Goal: Task Accomplishment & Management: Complete application form

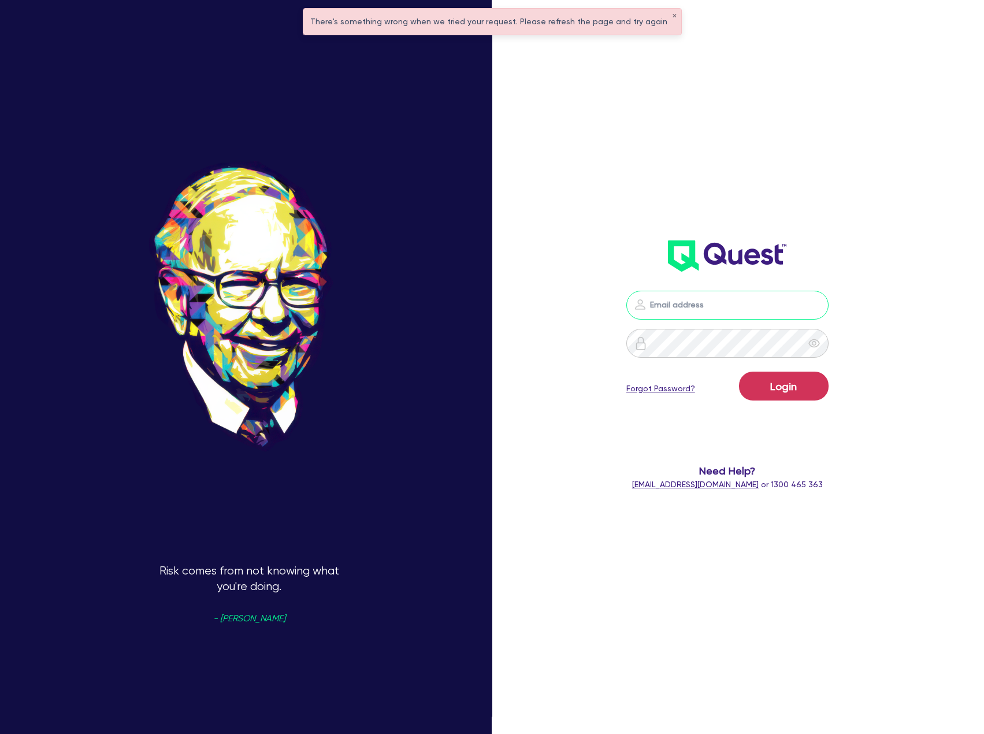
type input "[EMAIL_ADDRESS][DOMAIN_NAME]"
click at [789, 384] on button "Login" at bounding box center [784, 386] width 90 height 29
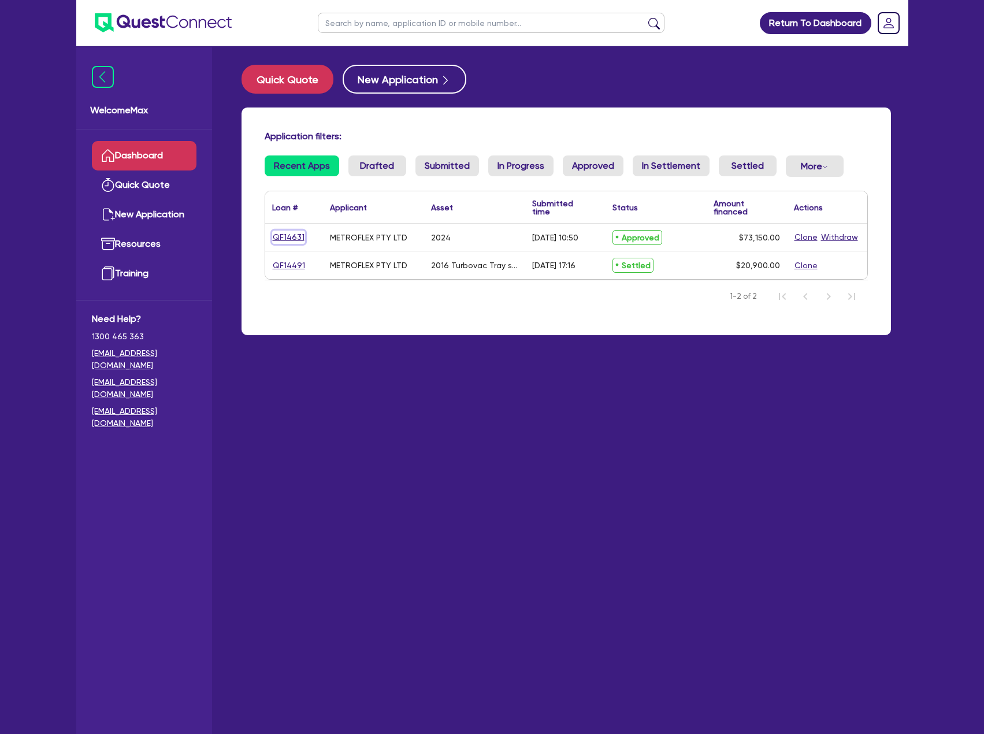
click at [292, 242] on link "QF14631" at bounding box center [288, 237] width 33 height 13
select select "TERTIARY_ASSETS"
select select "OTHER_TERTIARY"
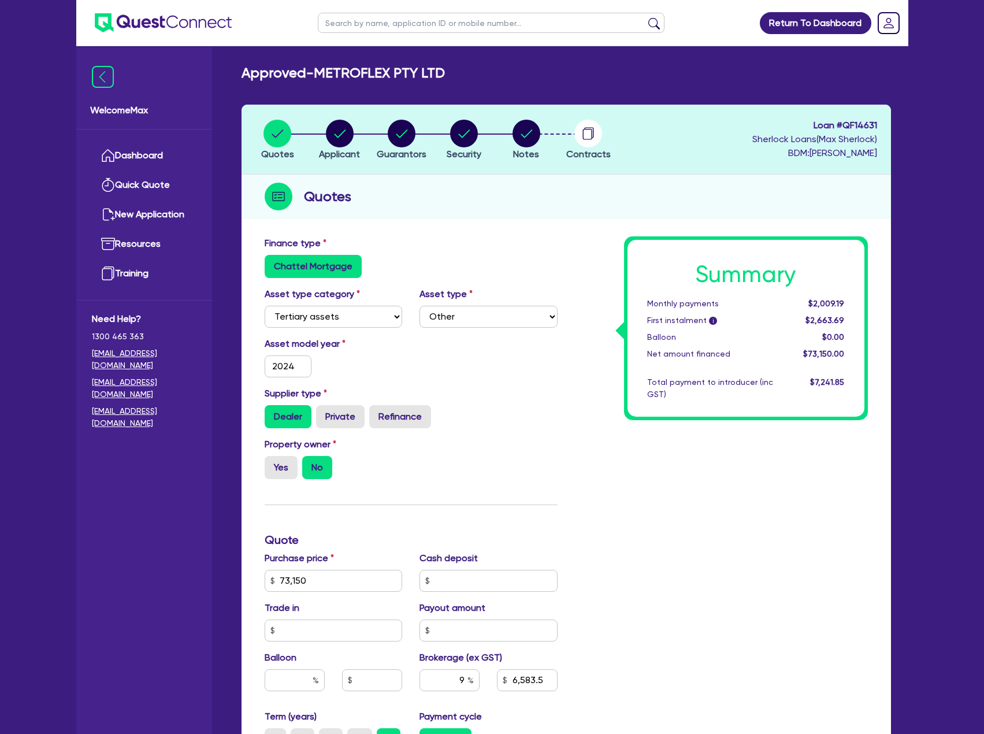
scroll to position [58, 0]
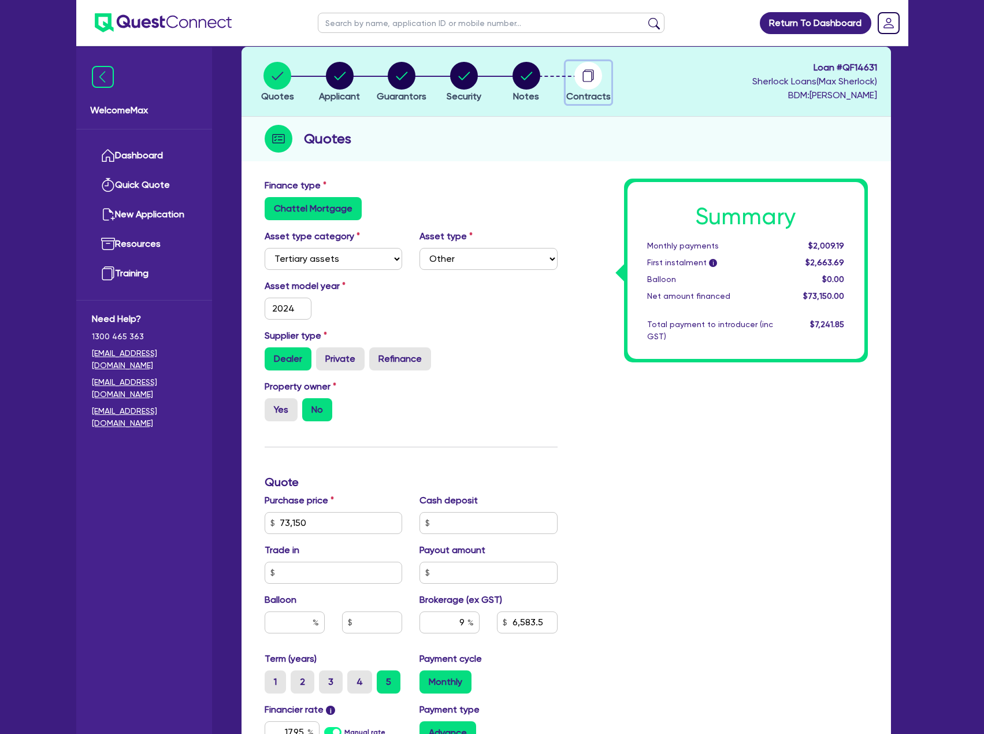
click at [586, 80] on circle "button" at bounding box center [588, 76] width 28 height 28
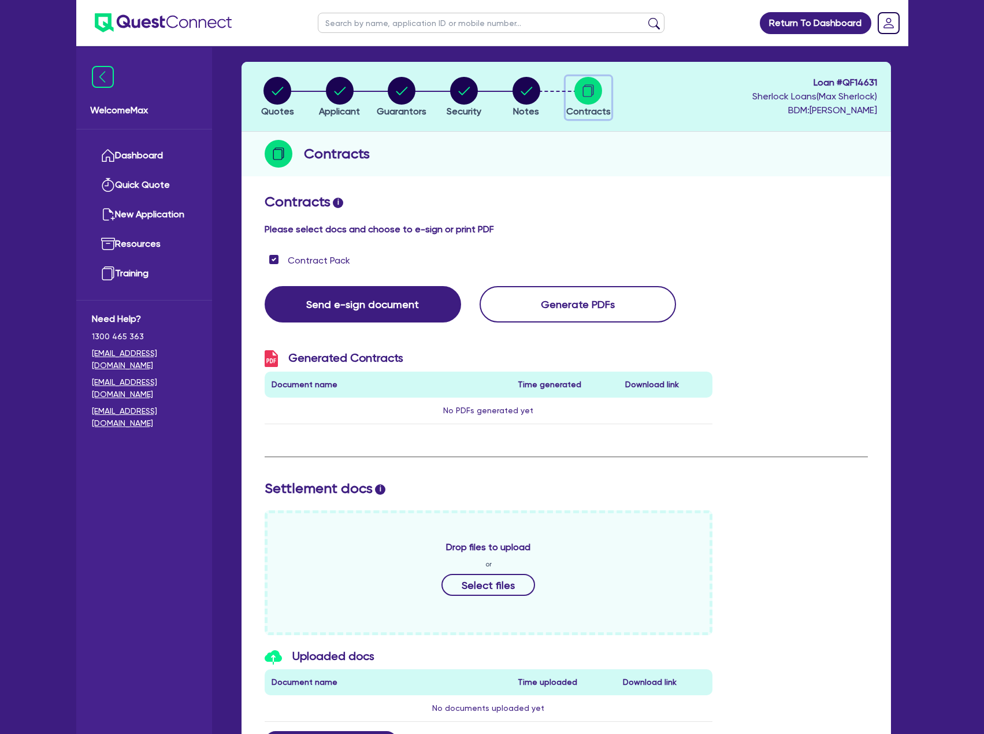
scroll to position [32, 0]
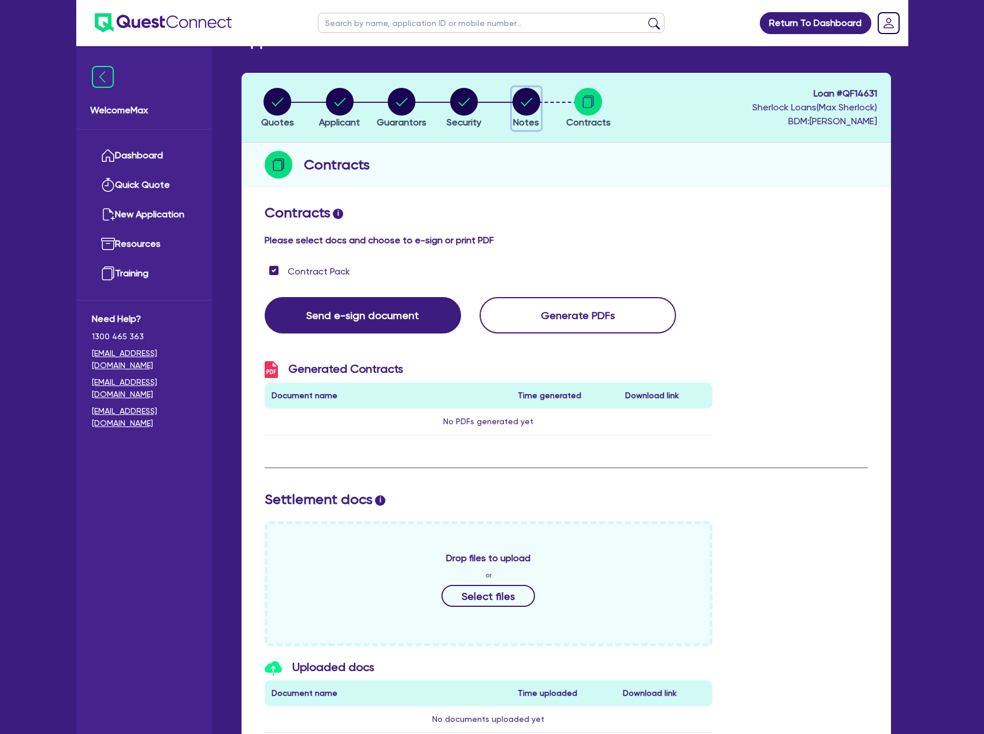
click at [527, 108] on circle "button" at bounding box center [527, 102] width 28 height 28
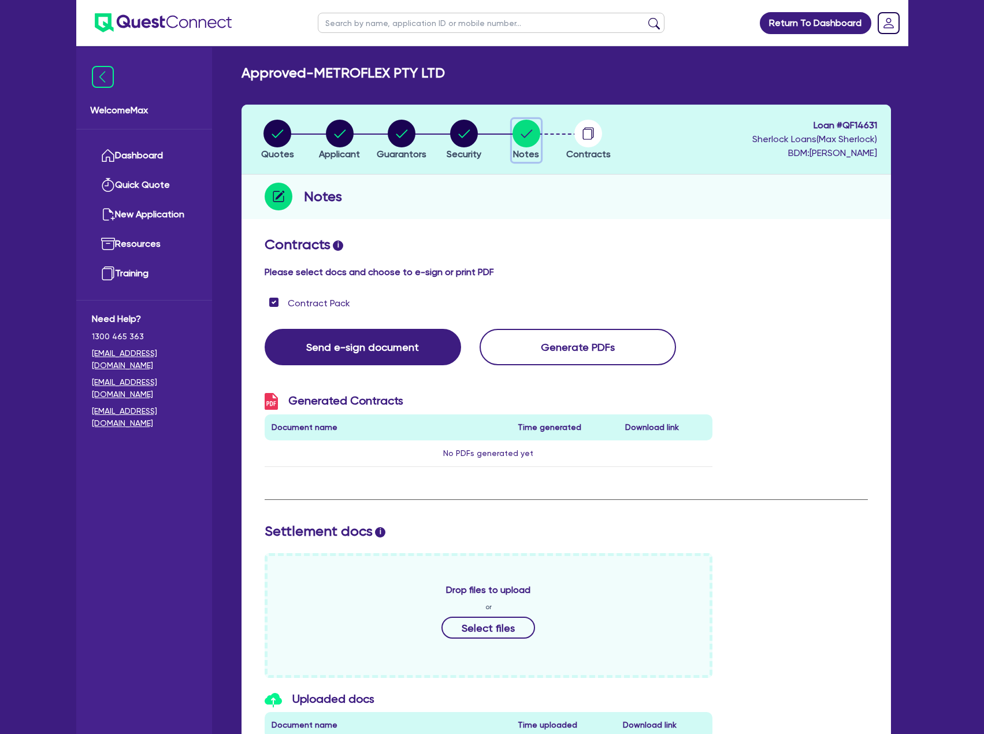
select select "Quest Finance - Own Book"
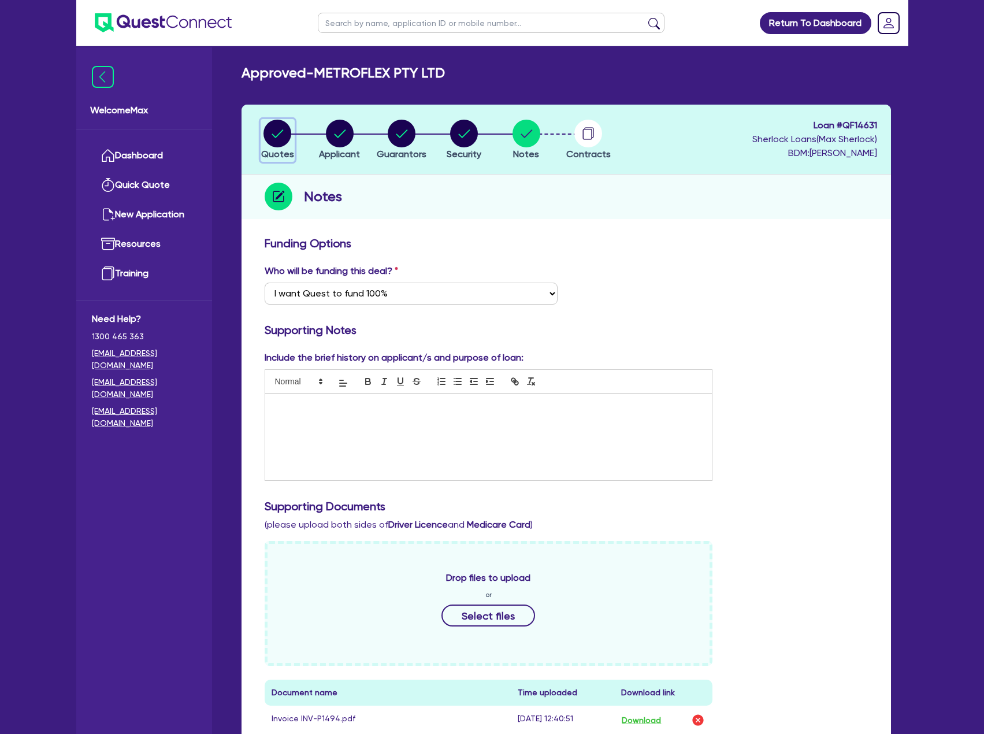
click at [282, 138] on circle "button" at bounding box center [277, 134] width 28 height 28
select select "TERTIARY_ASSETS"
select select "OTHER_TERTIARY"
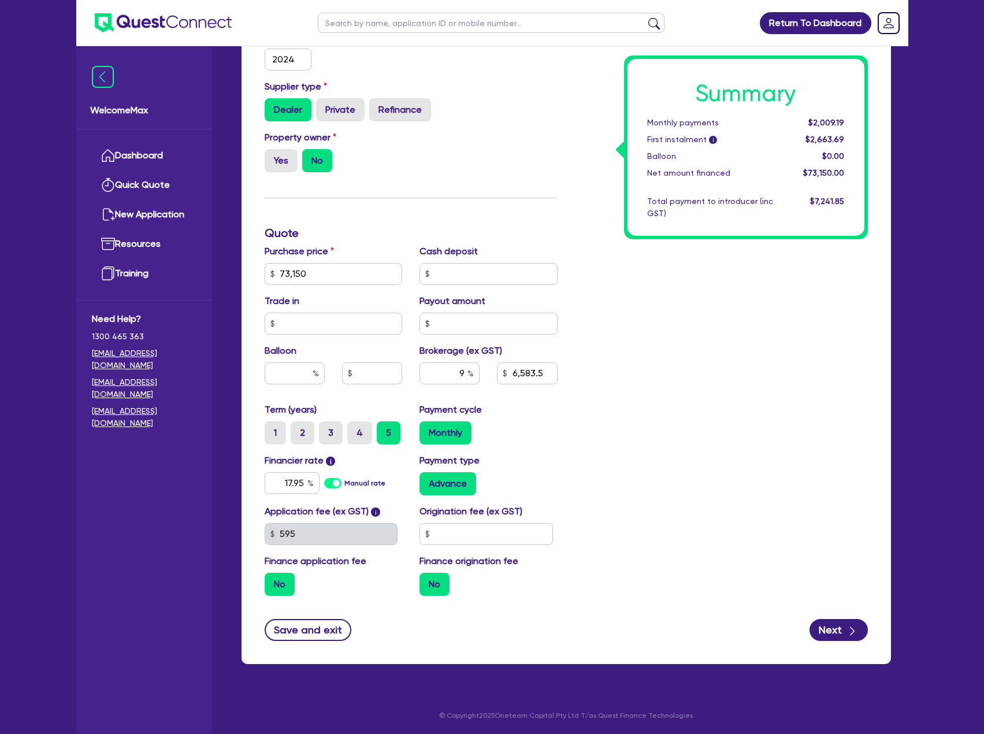
scroll to position [307, 0]
